Goal: Transaction & Acquisition: Purchase product/service

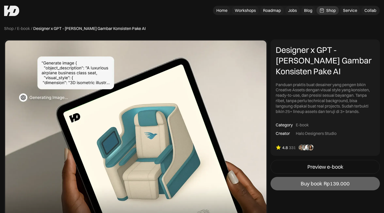
click at [332, 11] on div "Shop" at bounding box center [331, 10] width 10 height 5
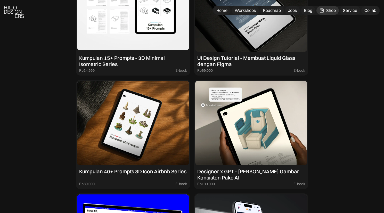
scroll to position [539, 0]
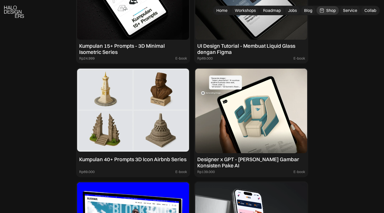
click at [142, 89] on img at bounding box center [133, 111] width 112 height 84
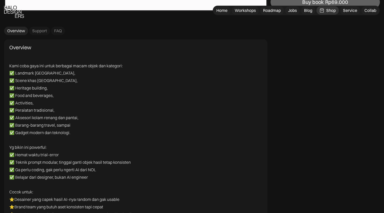
scroll to position [1688, 0]
